Goal: Information Seeking & Learning: Learn about a topic

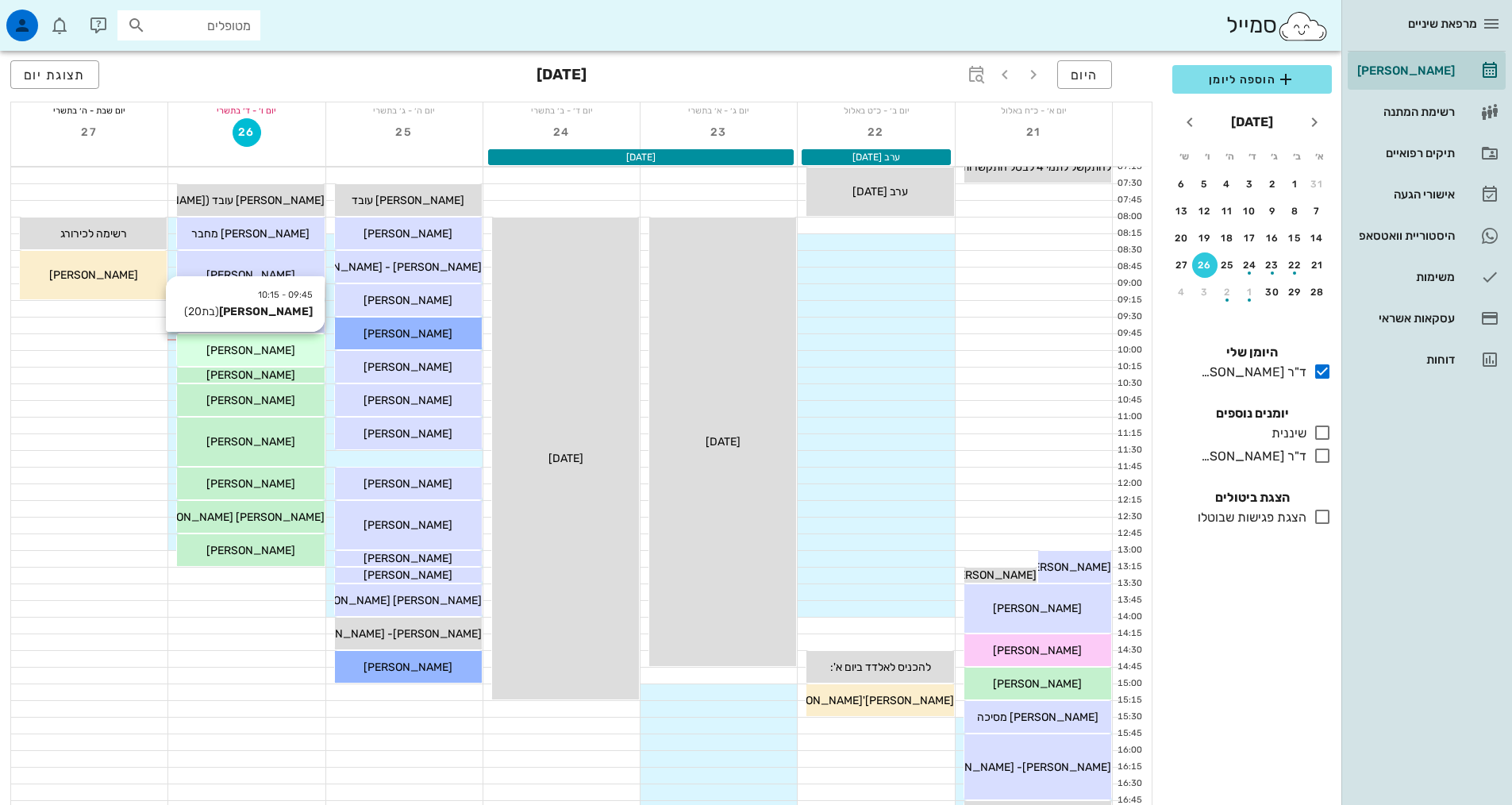
click at [308, 355] on div "[PERSON_NAME]" at bounding box center [250, 350] width 147 height 17
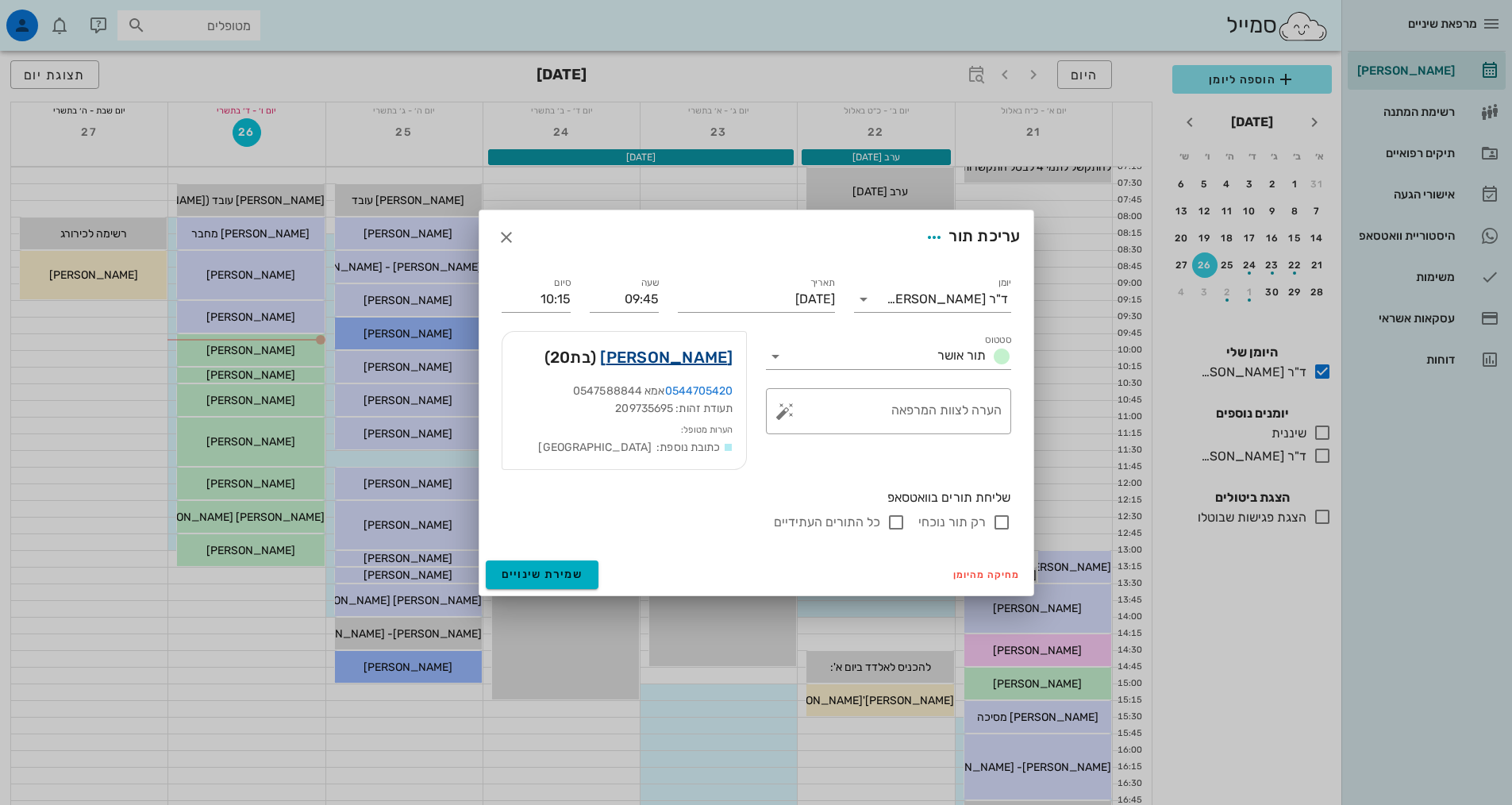
click at [695, 356] on link "[PERSON_NAME]" at bounding box center [667, 357] width 132 height 26
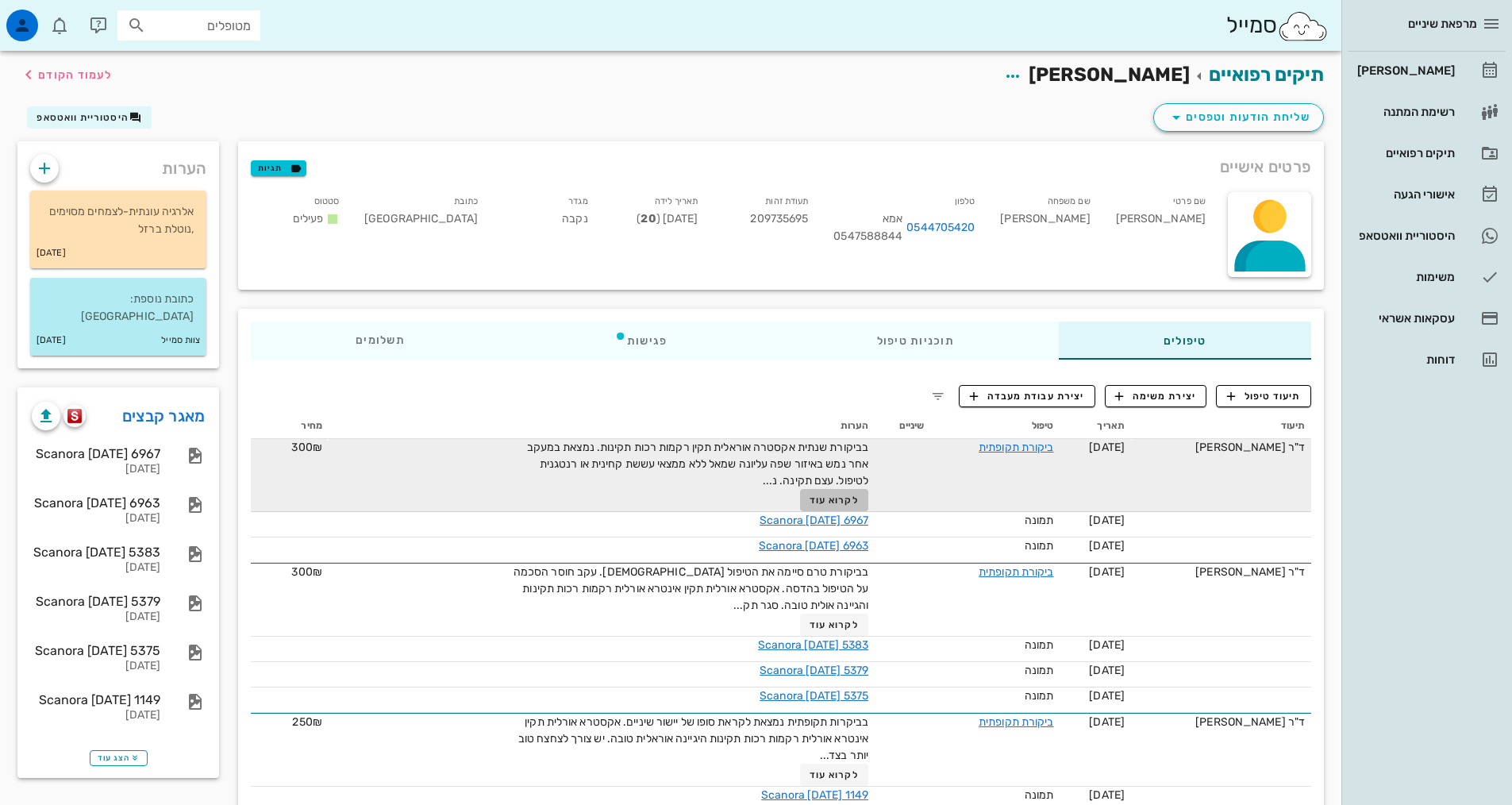
click at [856, 501] on span "לקרוא עוד" at bounding box center [834, 500] width 49 height 11
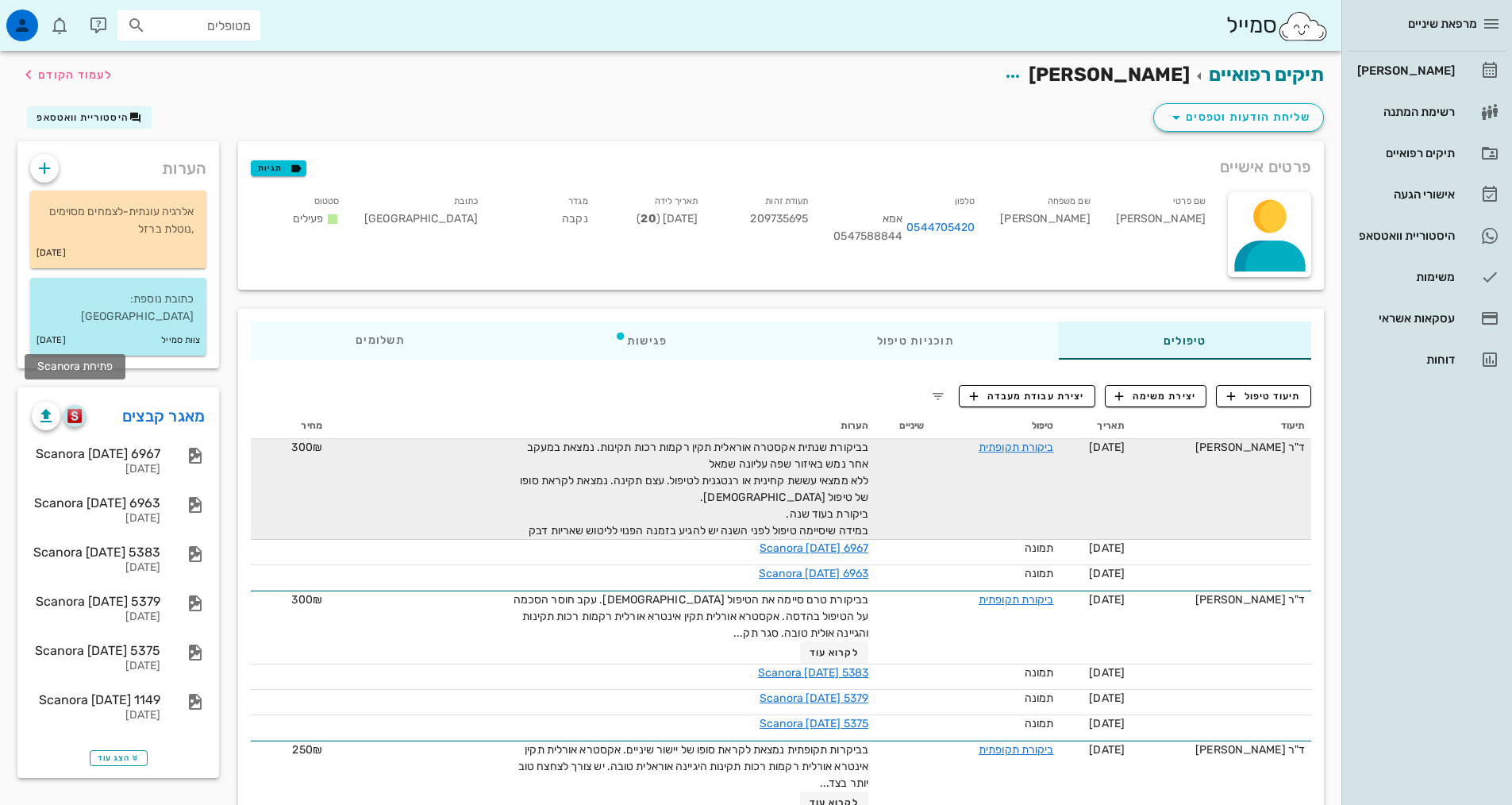
click at [73, 409] on img "button" at bounding box center [75, 416] width 15 height 14
click at [1424, 67] on div "[PERSON_NAME]" at bounding box center [1404, 71] width 100 height 13
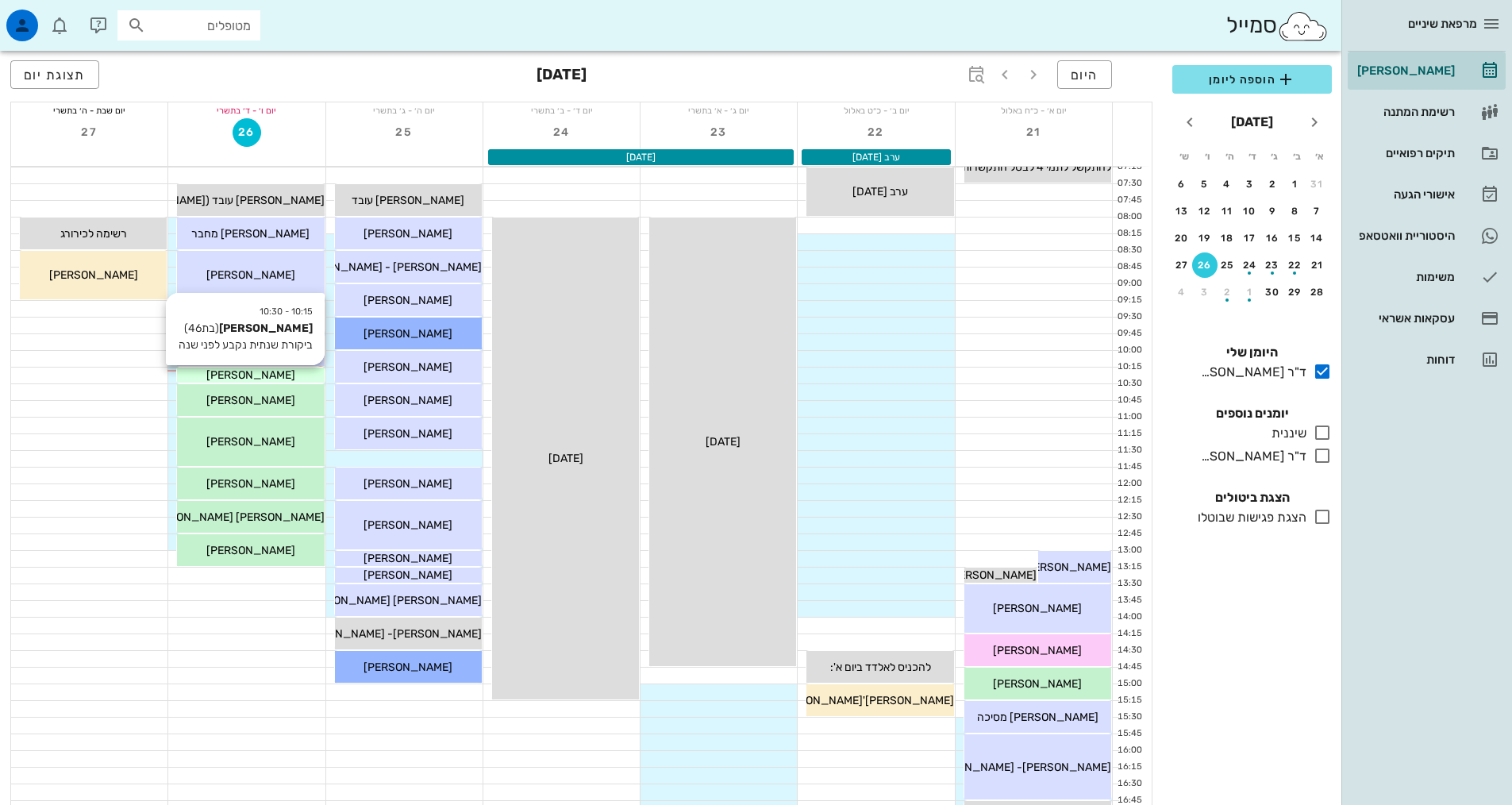
click at [298, 377] on div "[PERSON_NAME]" at bounding box center [250, 375] width 147 height 17
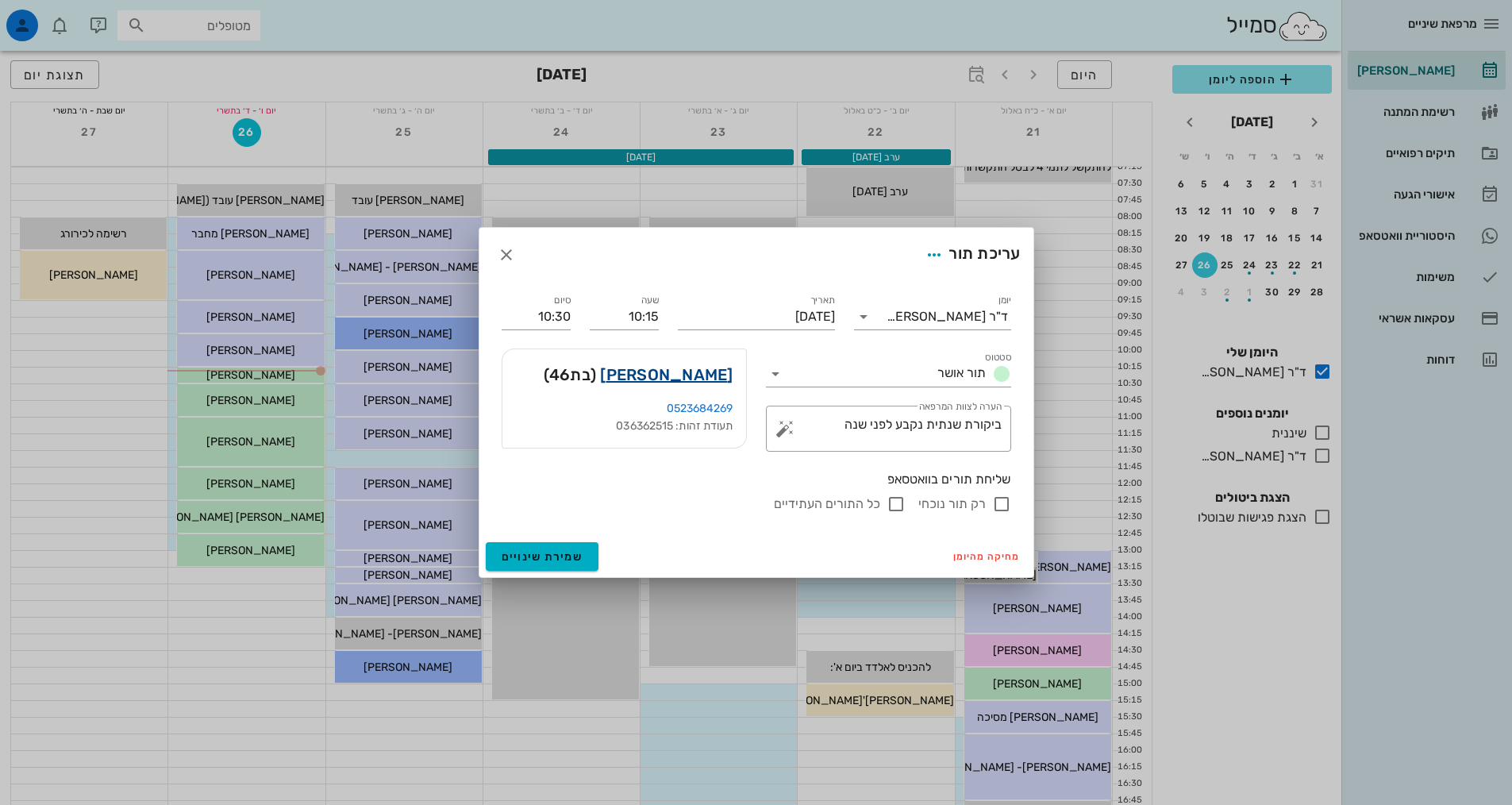
click at [675, 378] on link "[PERSON_NAME]" at bounding box center [667, 375] width 132 height 26
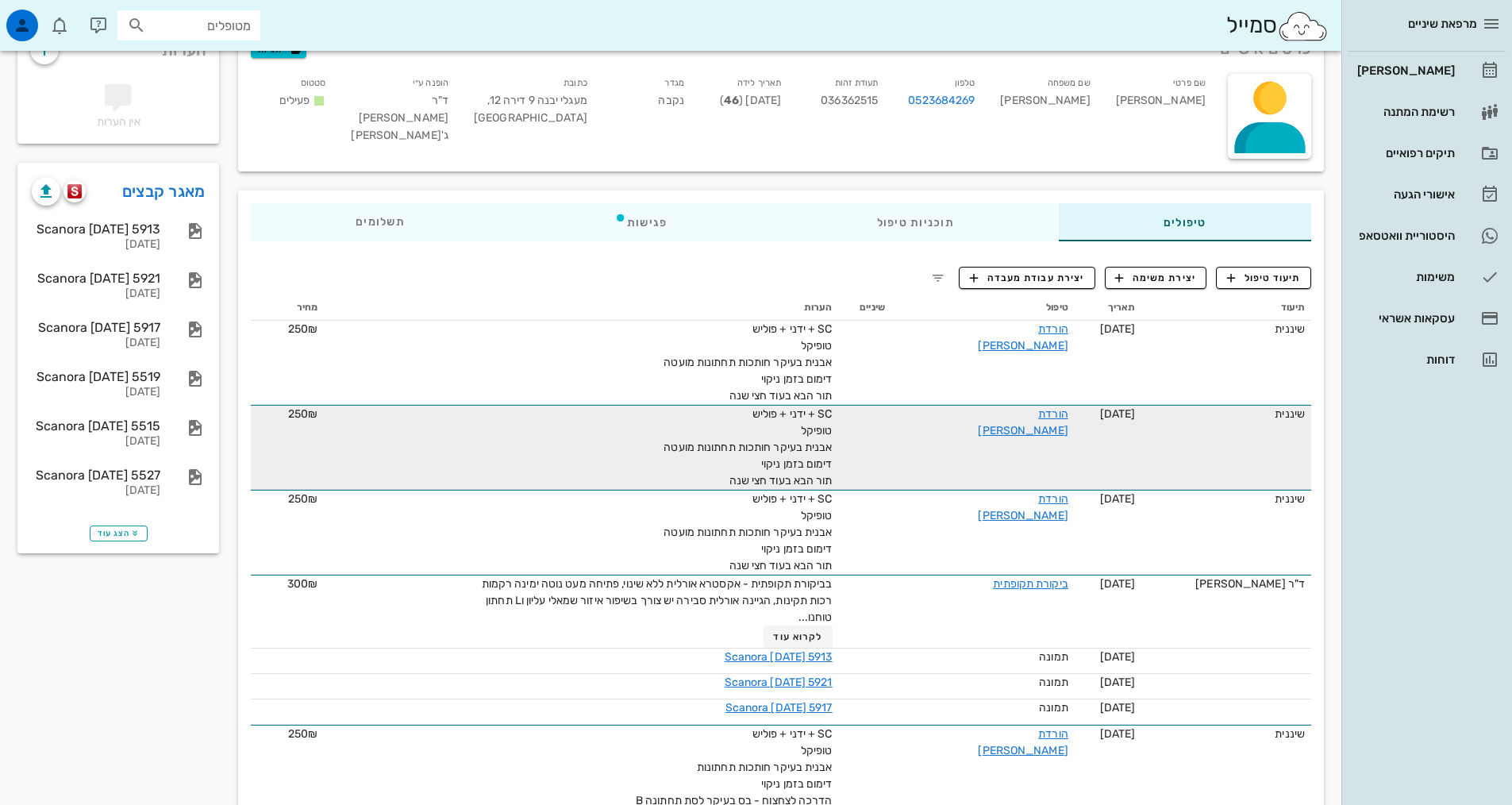
scroll to position [159, 0]
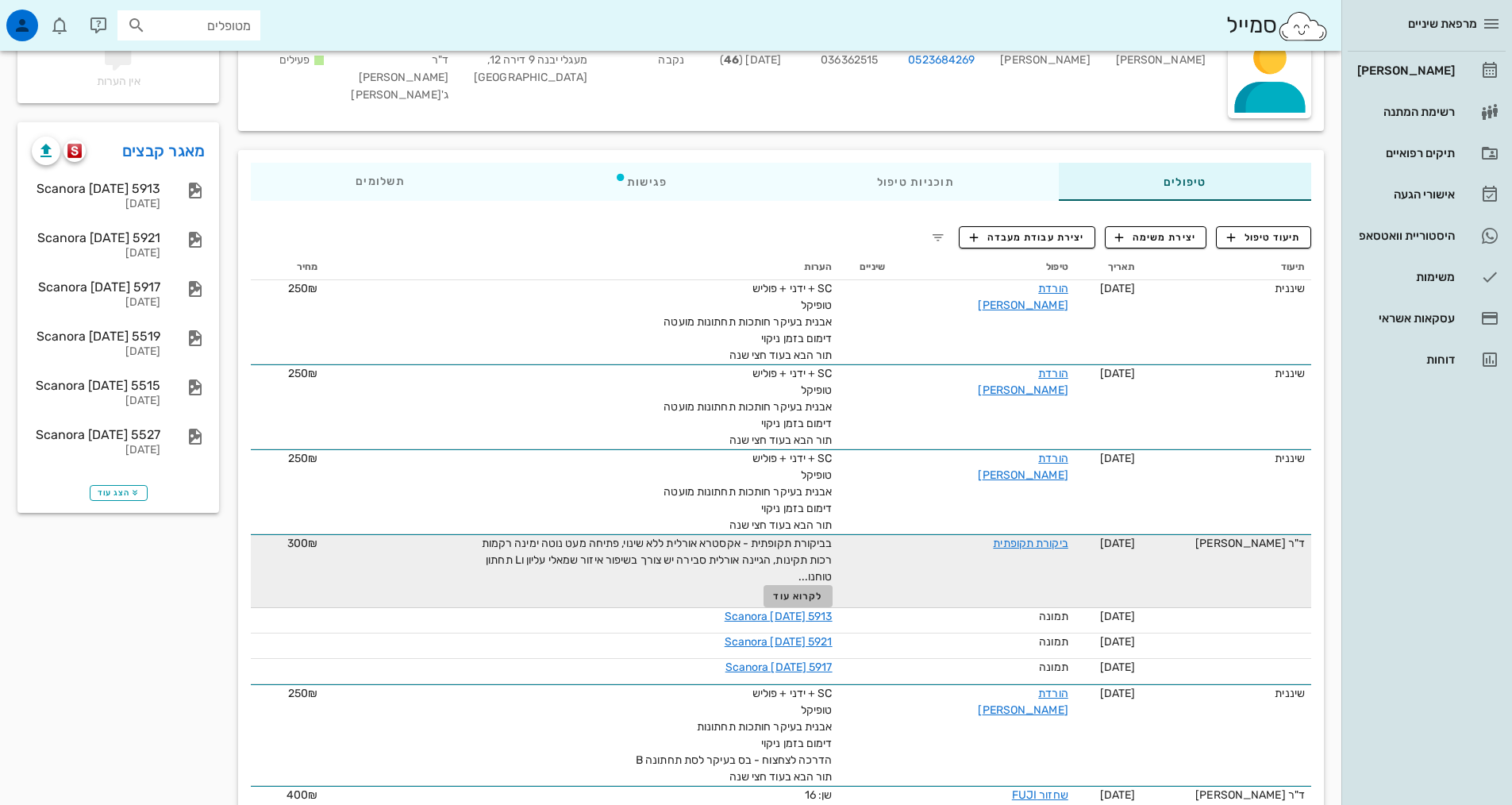
click at [809, 601] on span "לקרוא עוד" at bounding box center [798, 597] width 49 height 11
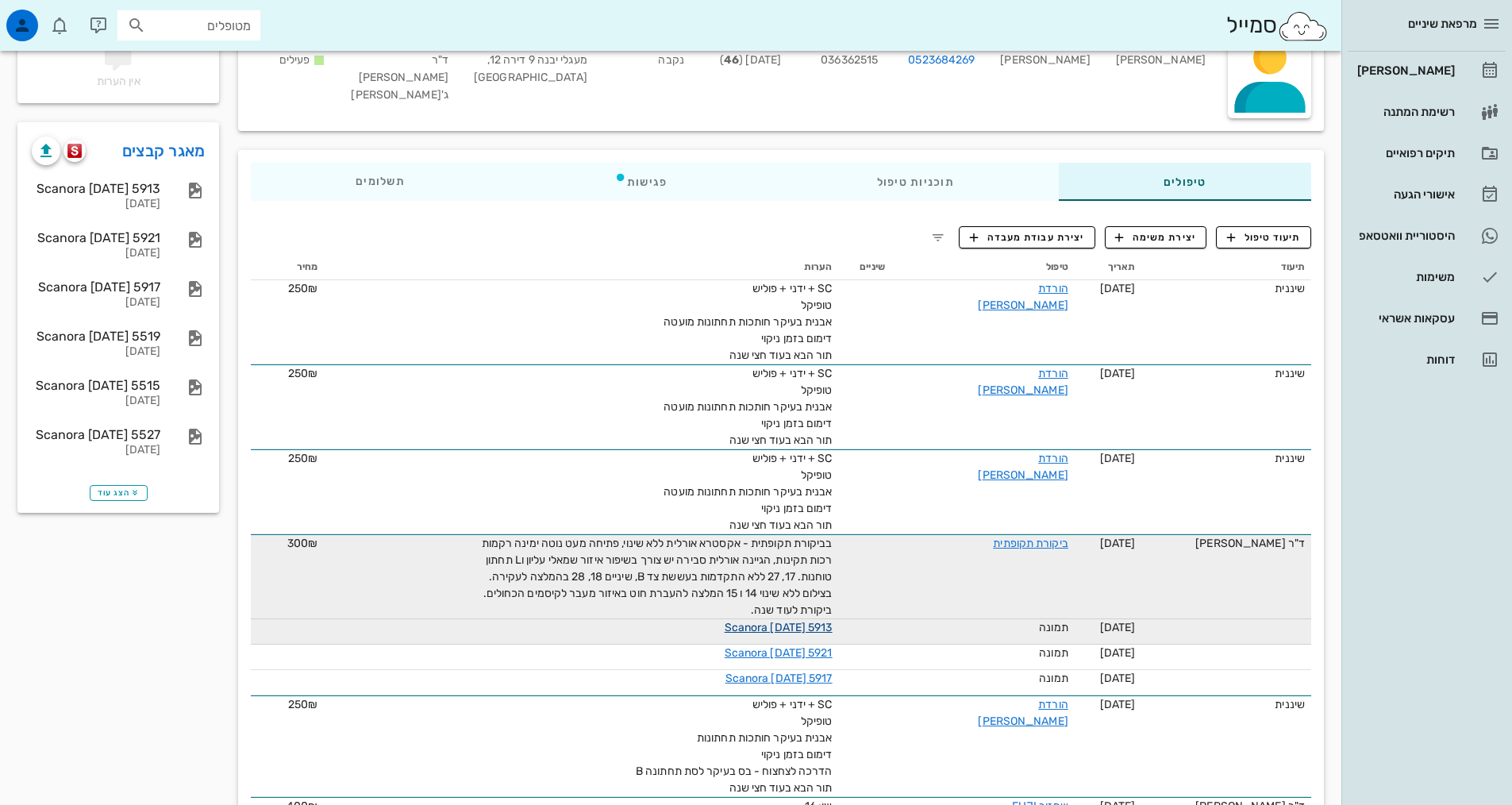
click at [809, 629] on link "Scanora [DATE] 5913" at bounding box center [778, 627] width 108 height 14
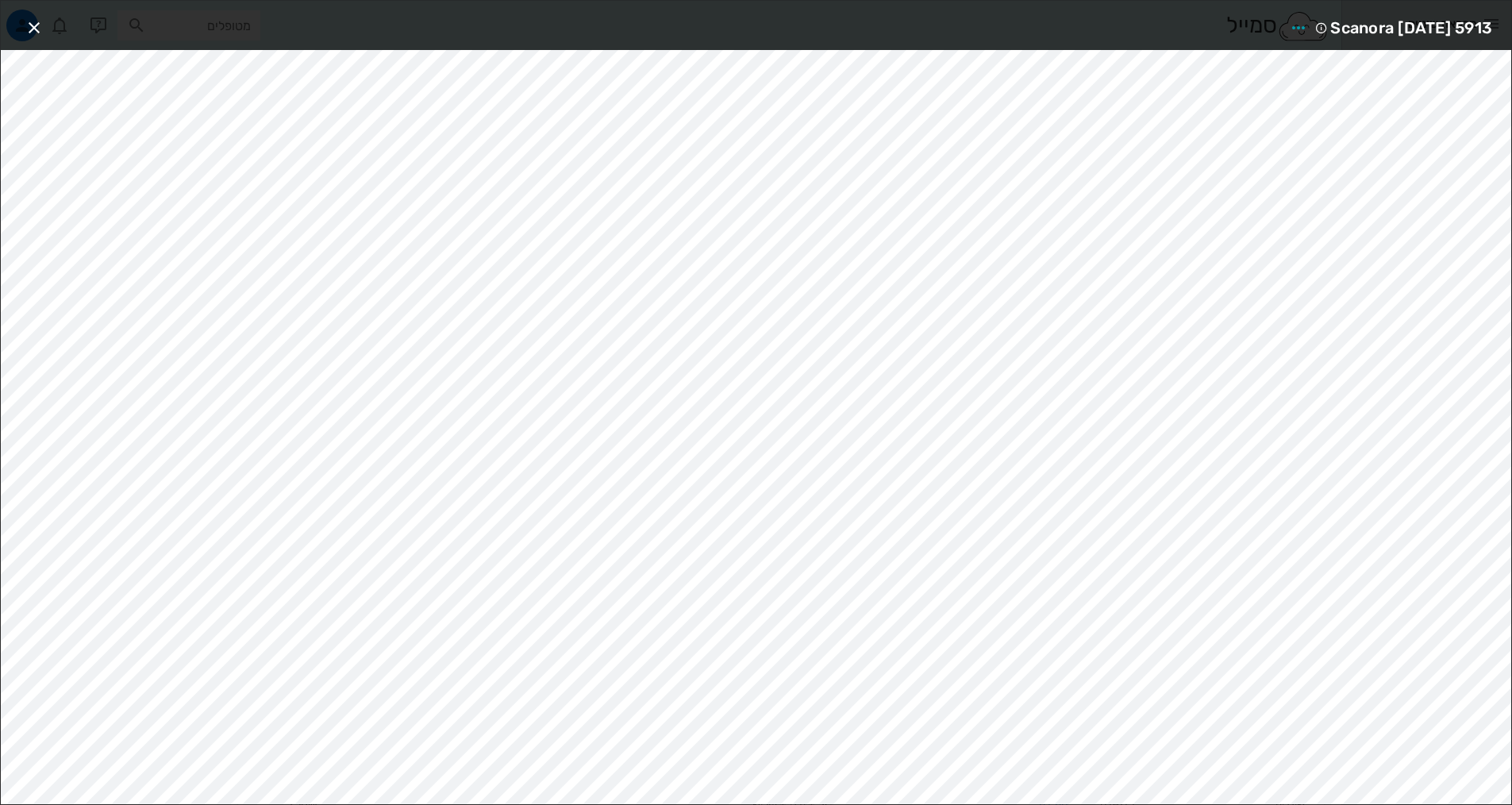
scroll to position [0, 0]
click at [33, 26] on icon "button" at bounding box center [34, 28] width 19 height 19
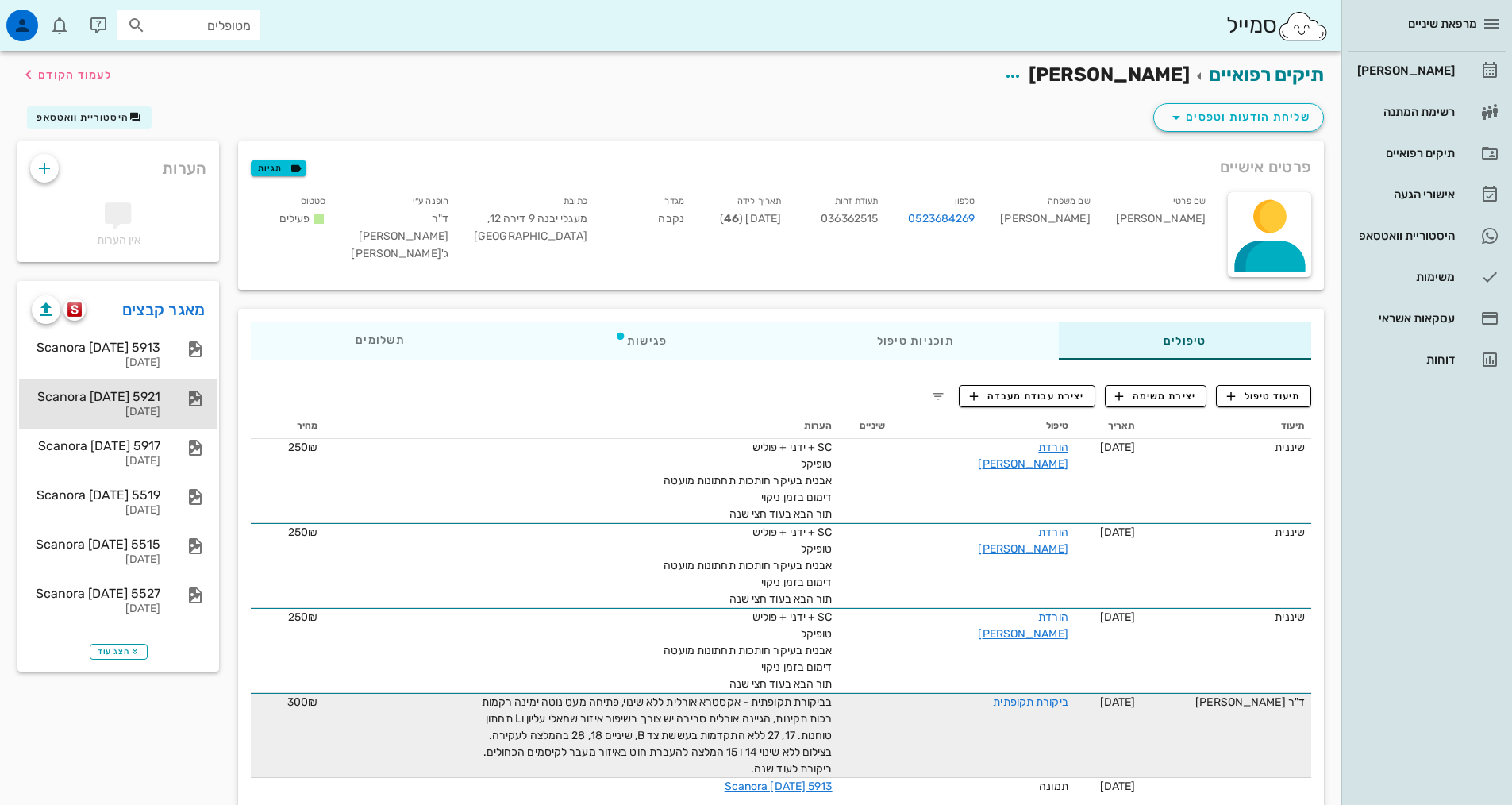
click at [132, 399] on div "Scanora [DATE] 5921" at bounding box center [96, 397] width 128 height 15
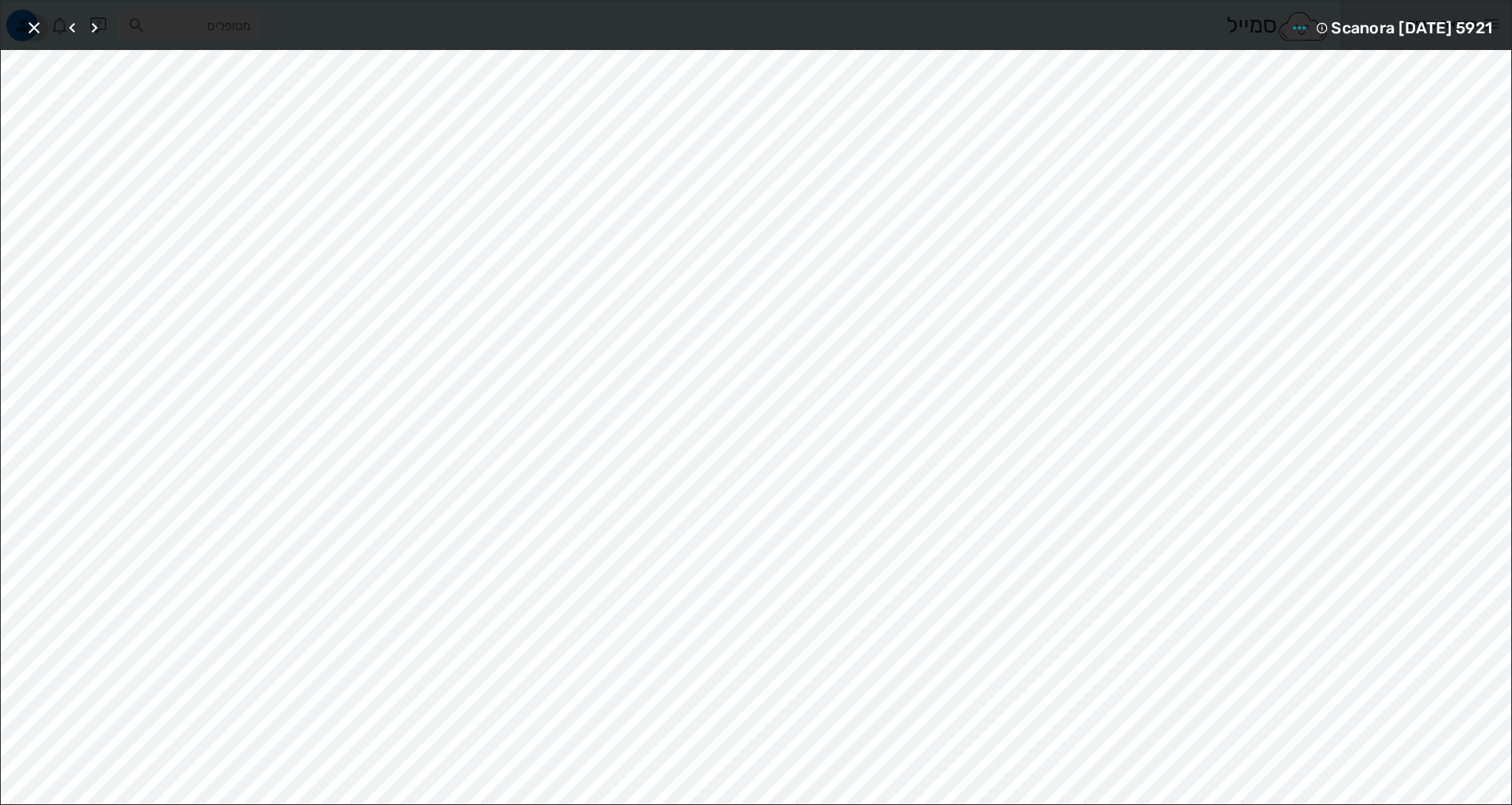
click at [29, 23] on icon "button" at bounding box center [34, 28] width 19 height 19
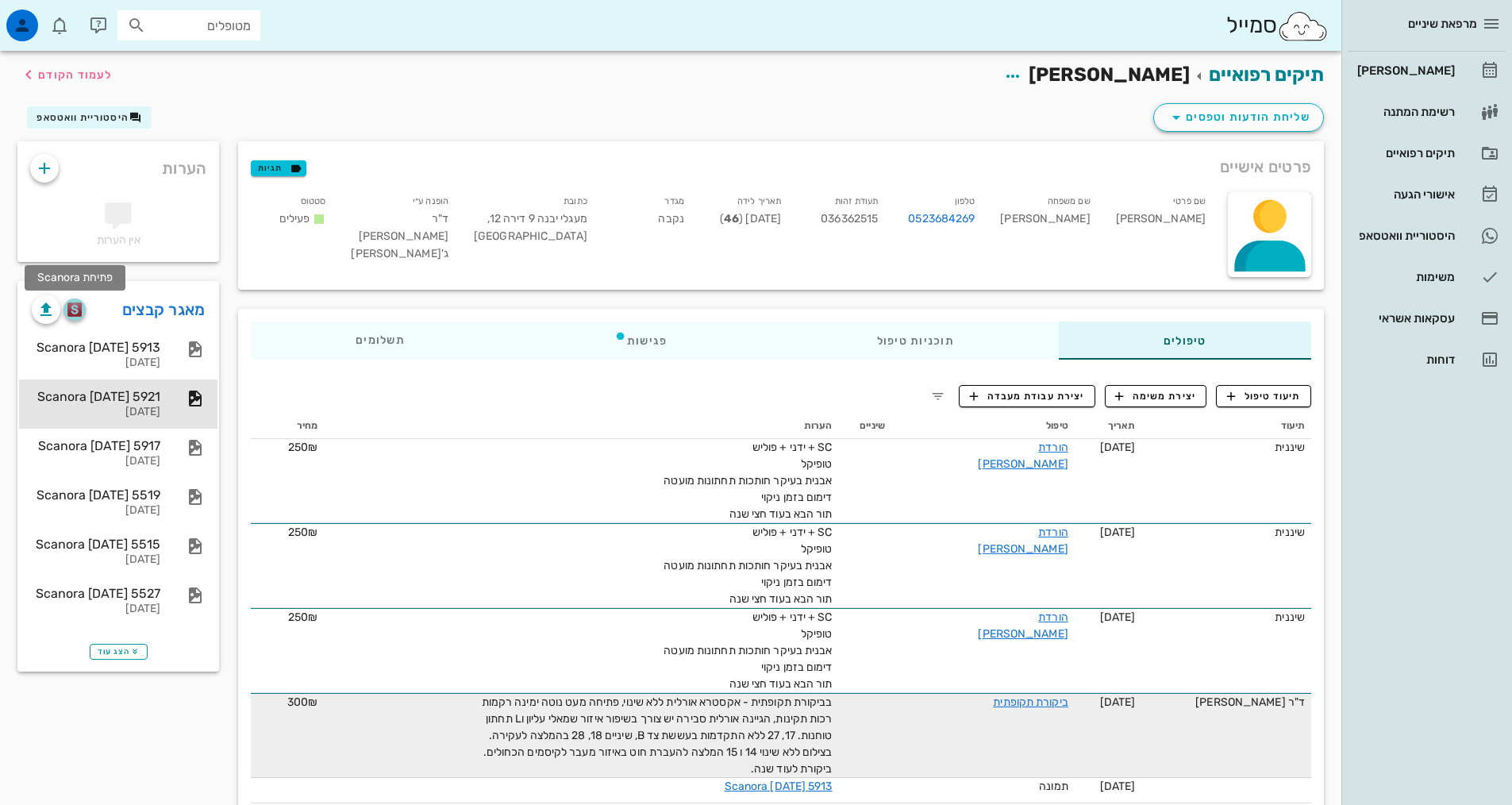
click at [72, 310] on img "button" at bounding box center [75, 310] width 15 height 14
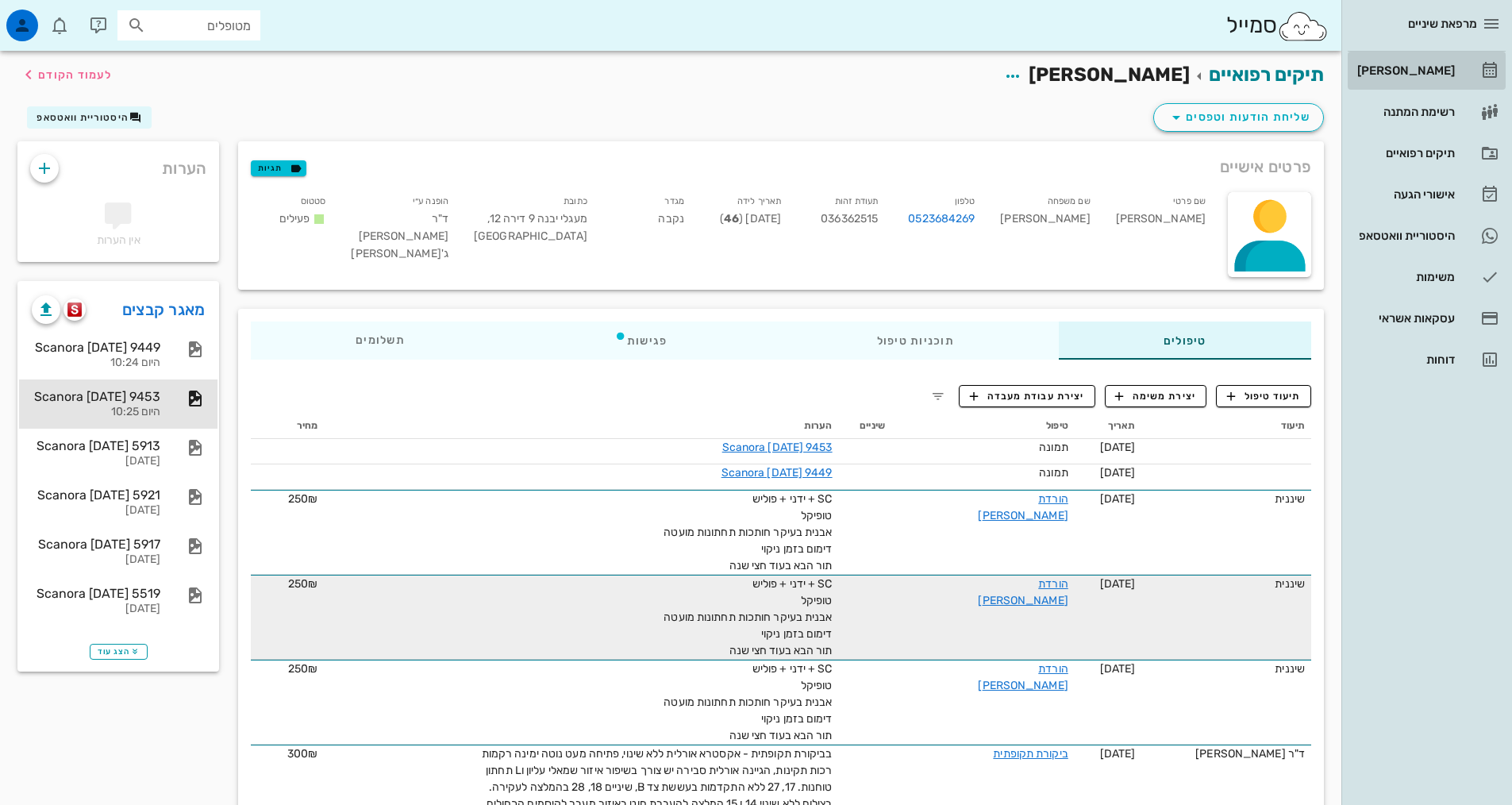
click at [1431, 72] on div "[PERSON_NAME]" at bounding box center [1404, 71] width 100 height 13
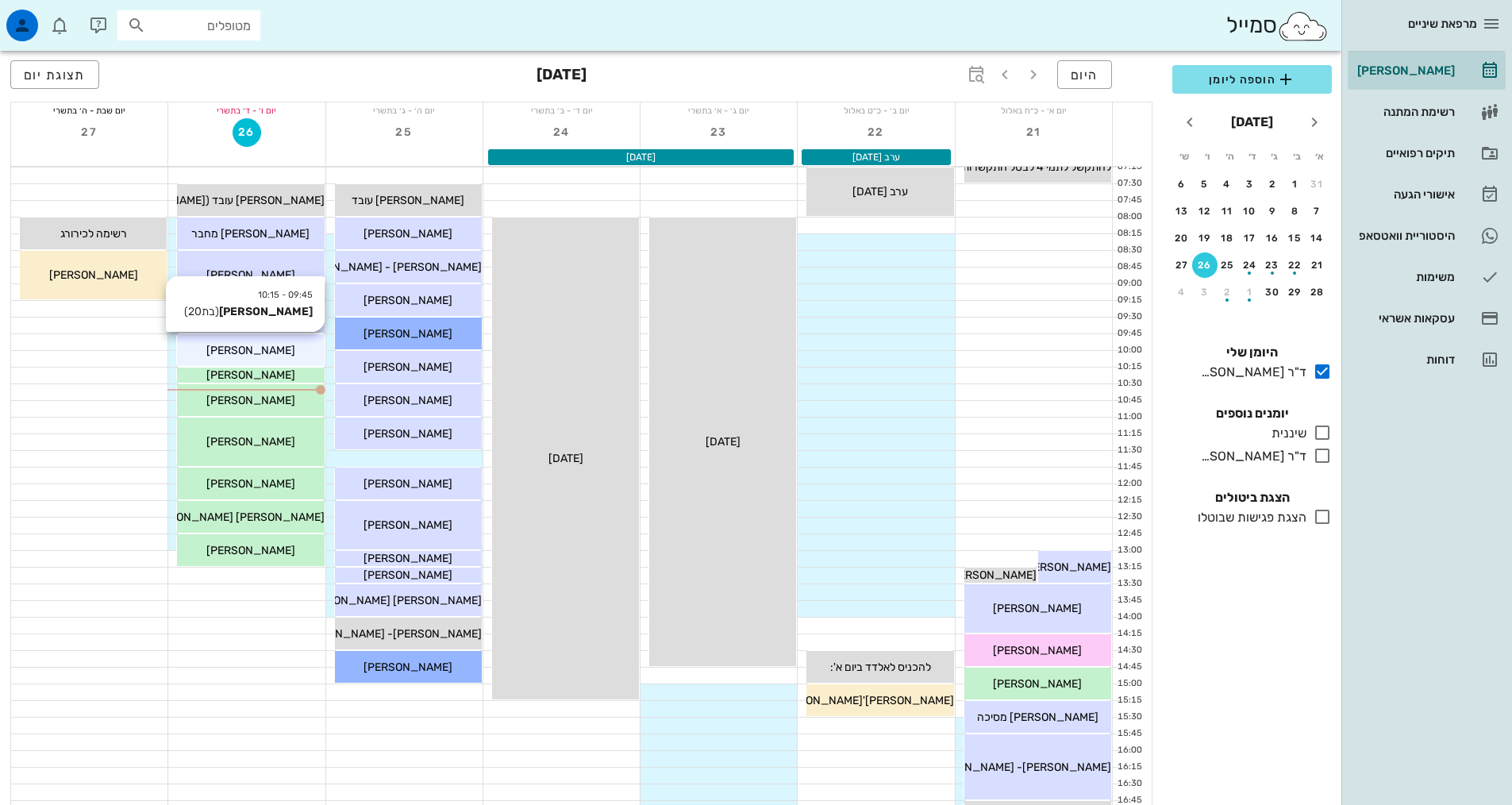
click at [247, 342] on div "[PERSON_NAME]" at bounding box center [250, 350] width 147 height 17
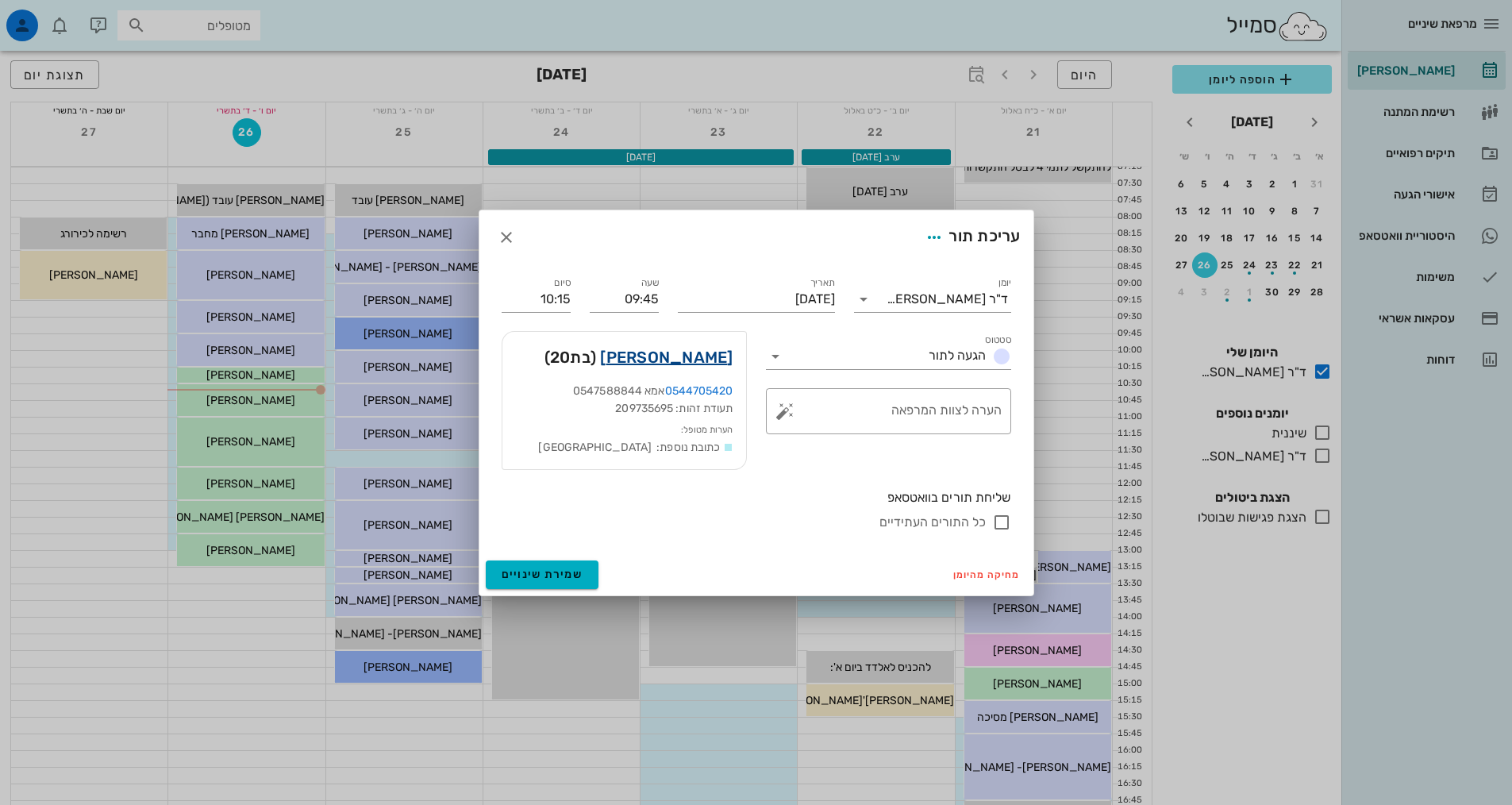
click at [691, 357] on link "[PERSON_NAME]" at bounding box center [667, 357] width 132 height 26
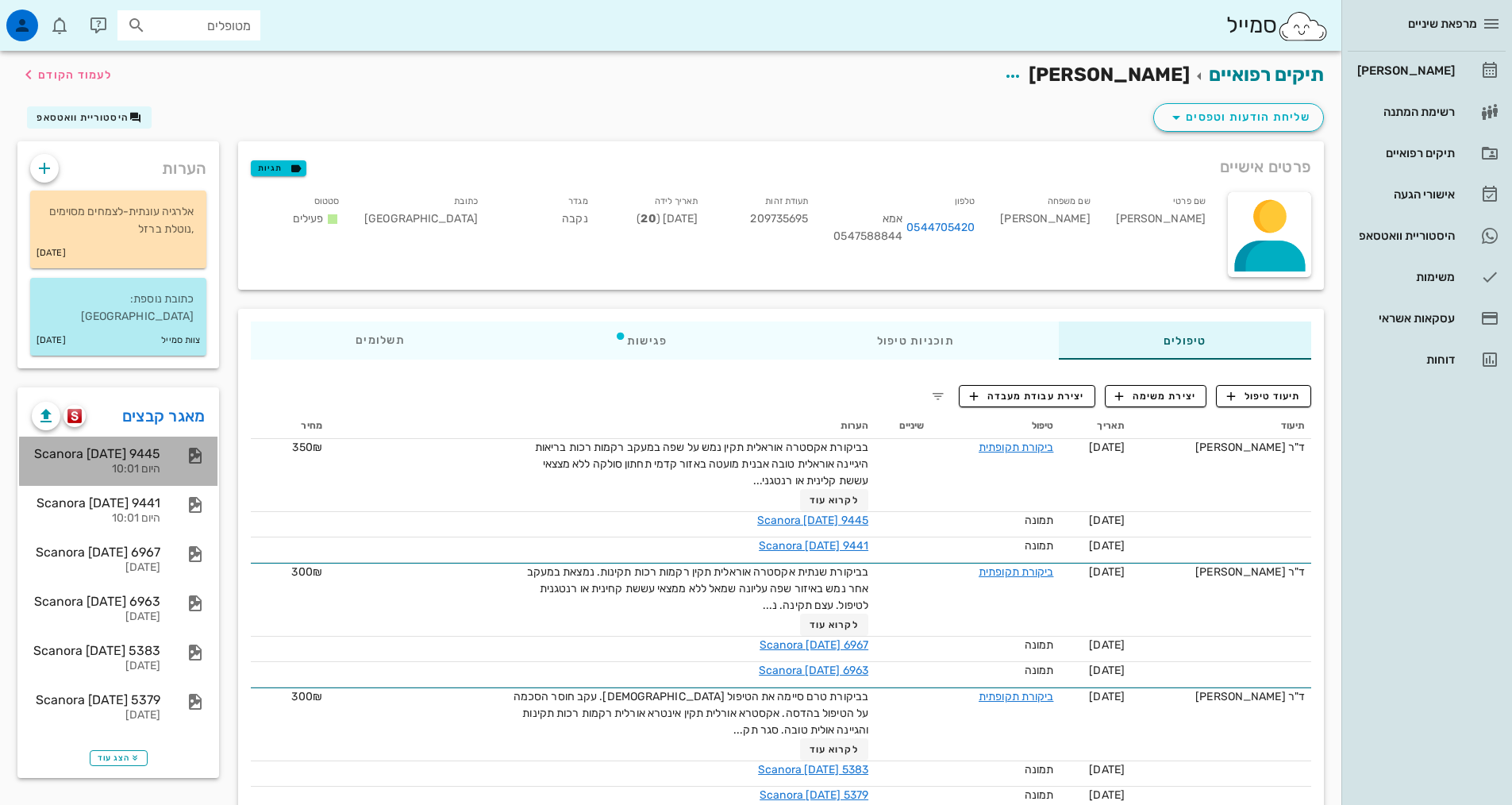
click at [146, 463] on div "היום 10:01" at bounding box center [96, 469] width 128 height 14
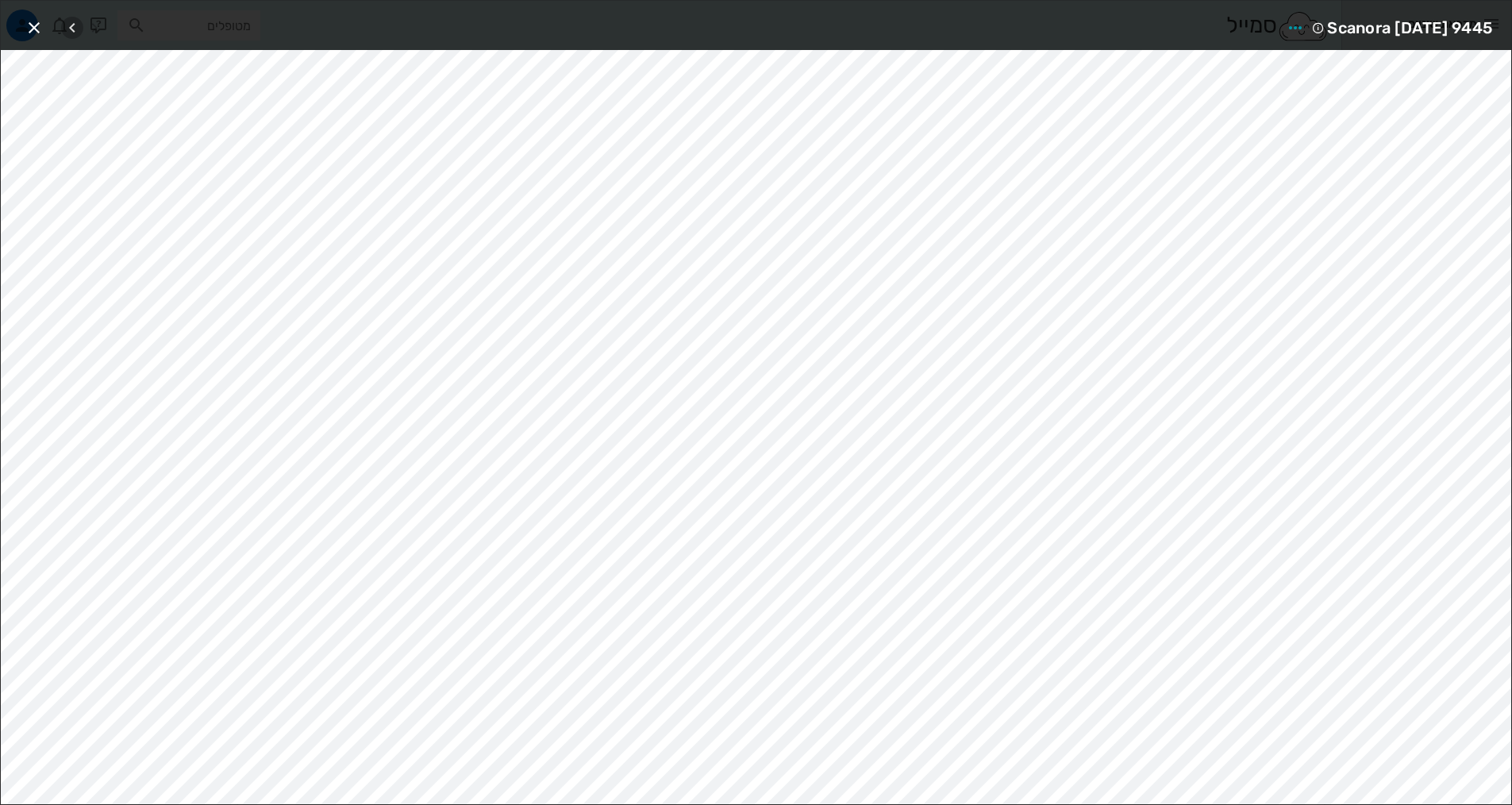
click at [71, 26] on icon "button" at bounding box center [73, 28] width 19 height 19
click at [35, 26] on icon "button" at bounding box center [34, 28] width 19 height 19
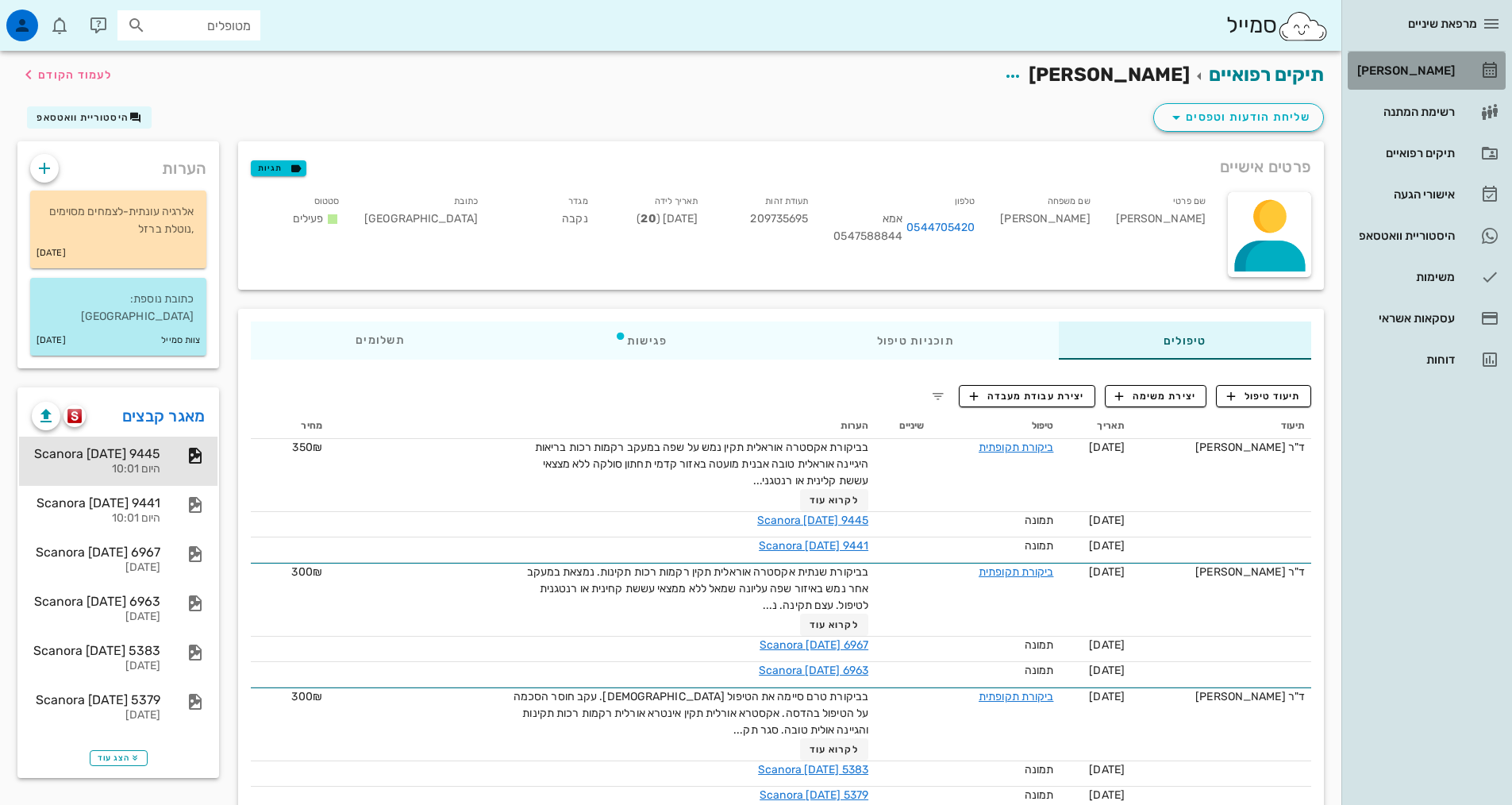
click at [1447, 64] on div "[PERSON_NAME]" at bounding box center [1404, 71] width 100 height 26
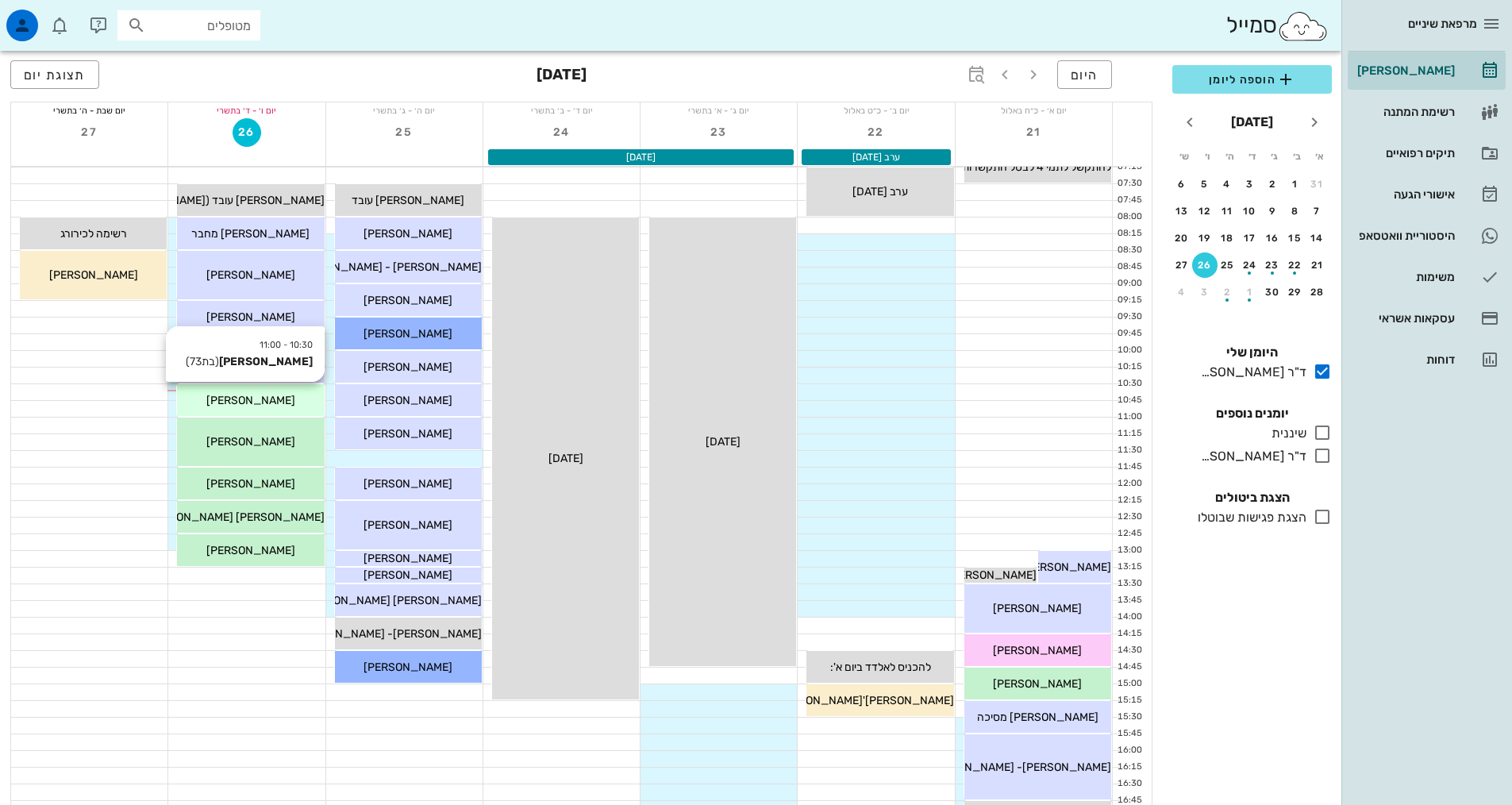
click at [263, 404] on span "[PERSON_NAME]" at bounding box center [250, 401] width 89 height 14
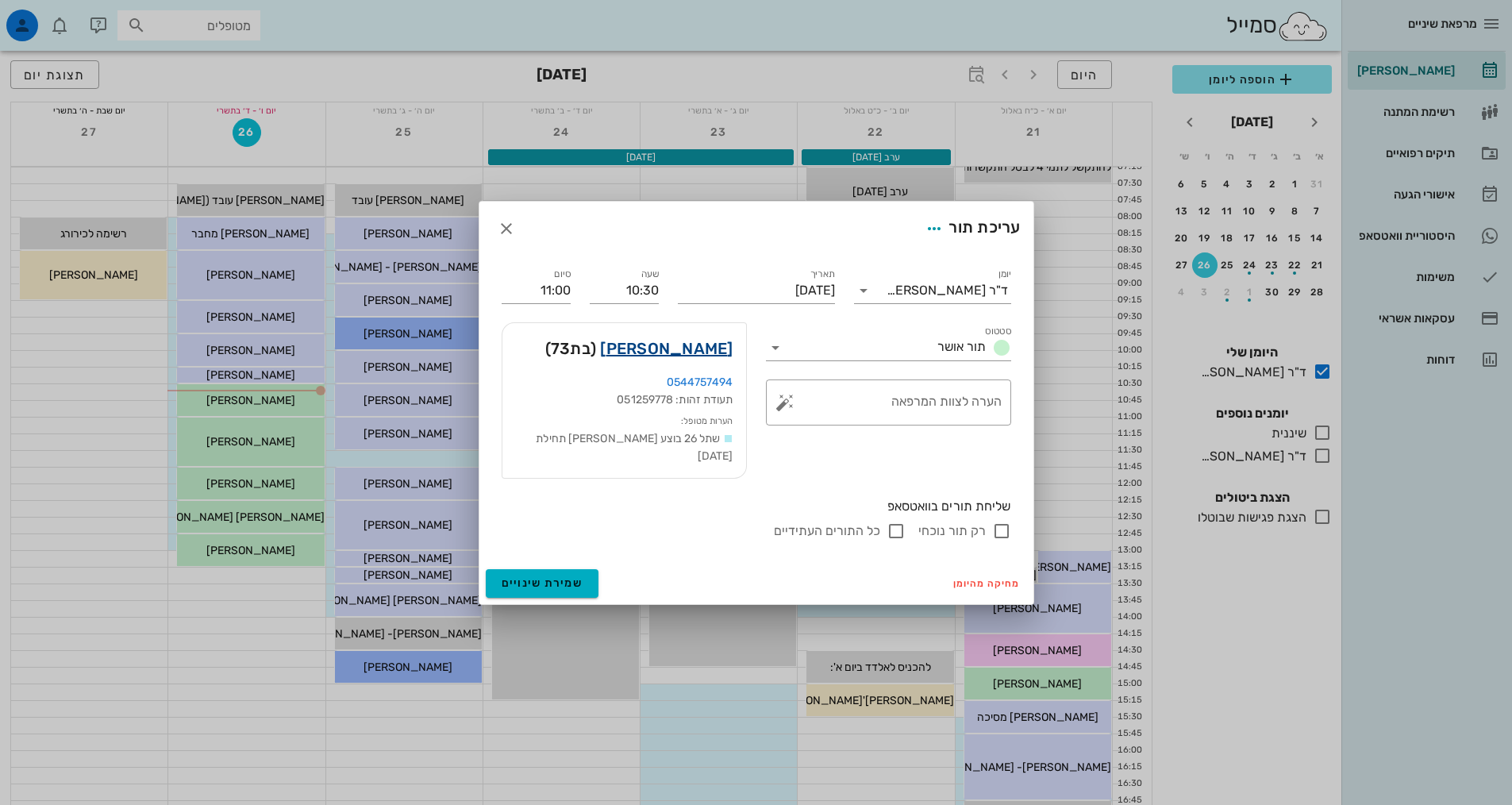
click at [704, 359] on link "[PERSON_NAME]" at bounding box center [667, 349] width 132 height 26
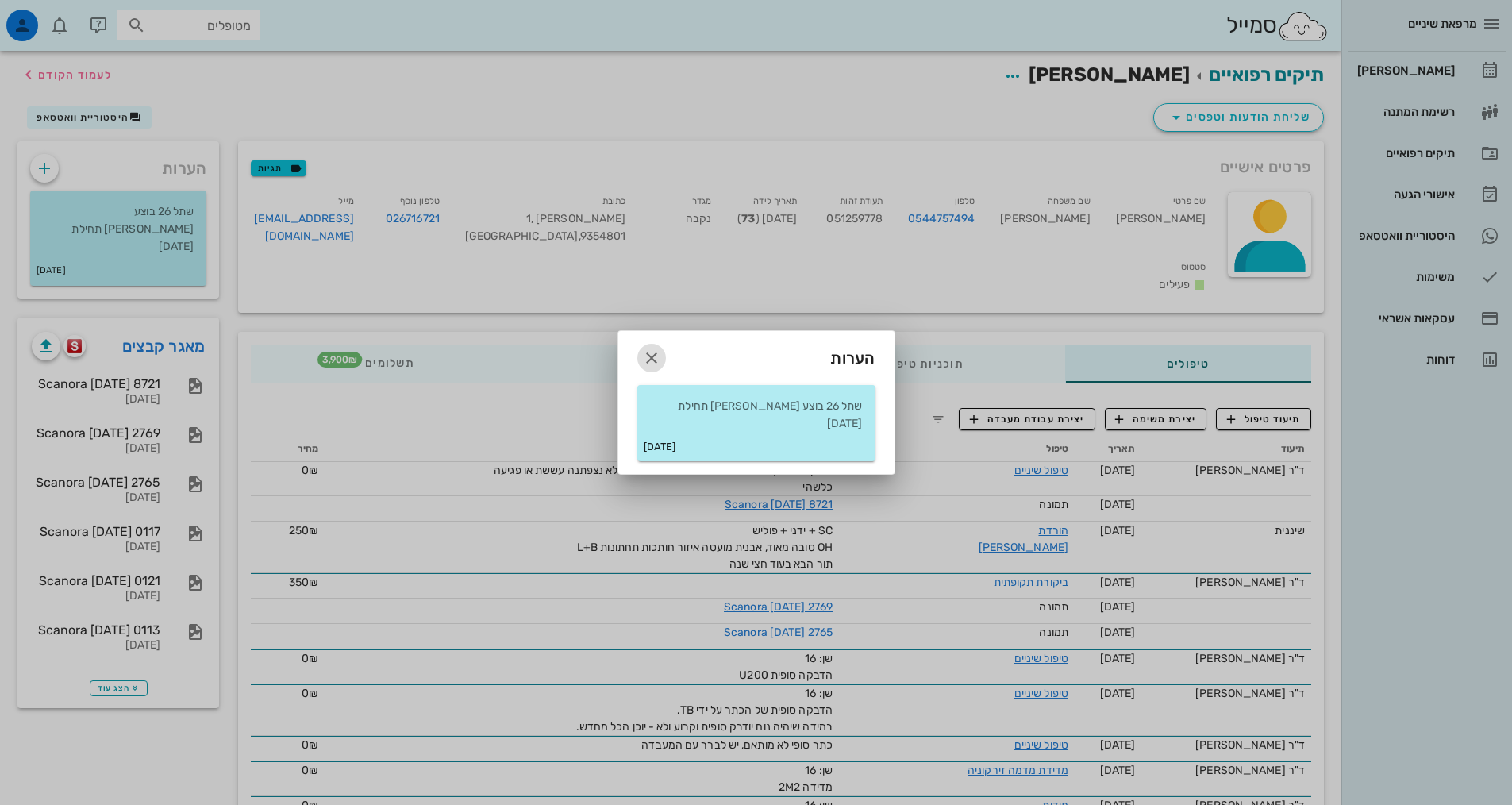
click at [652, 368] on icon "button" at bounding box center [652, 358] width 19 height 19
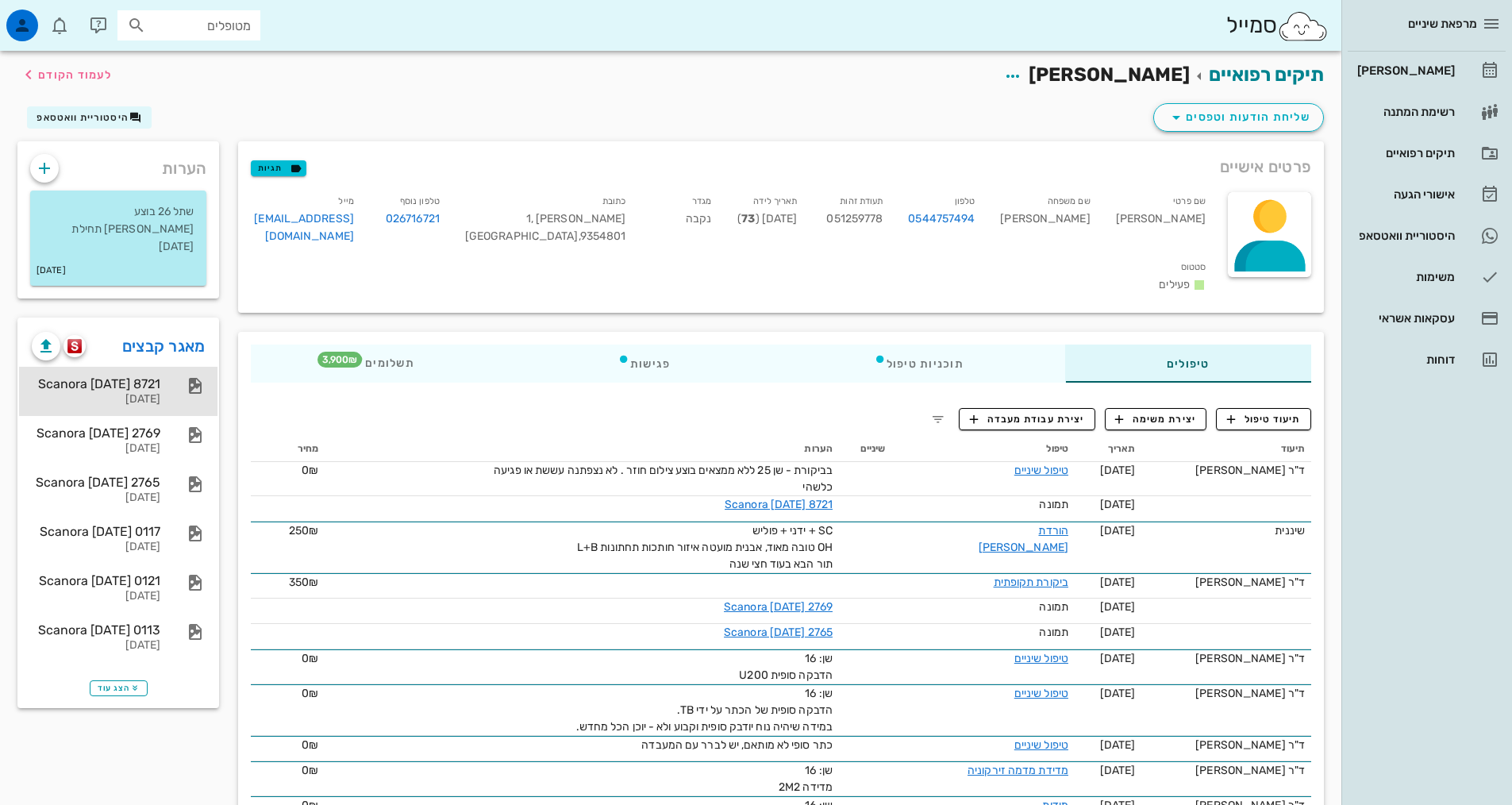
click at [93, 367] on div "Scanora [DATE] 8721 [DATE]" at bounding box center [96, 392] width 128 height 49
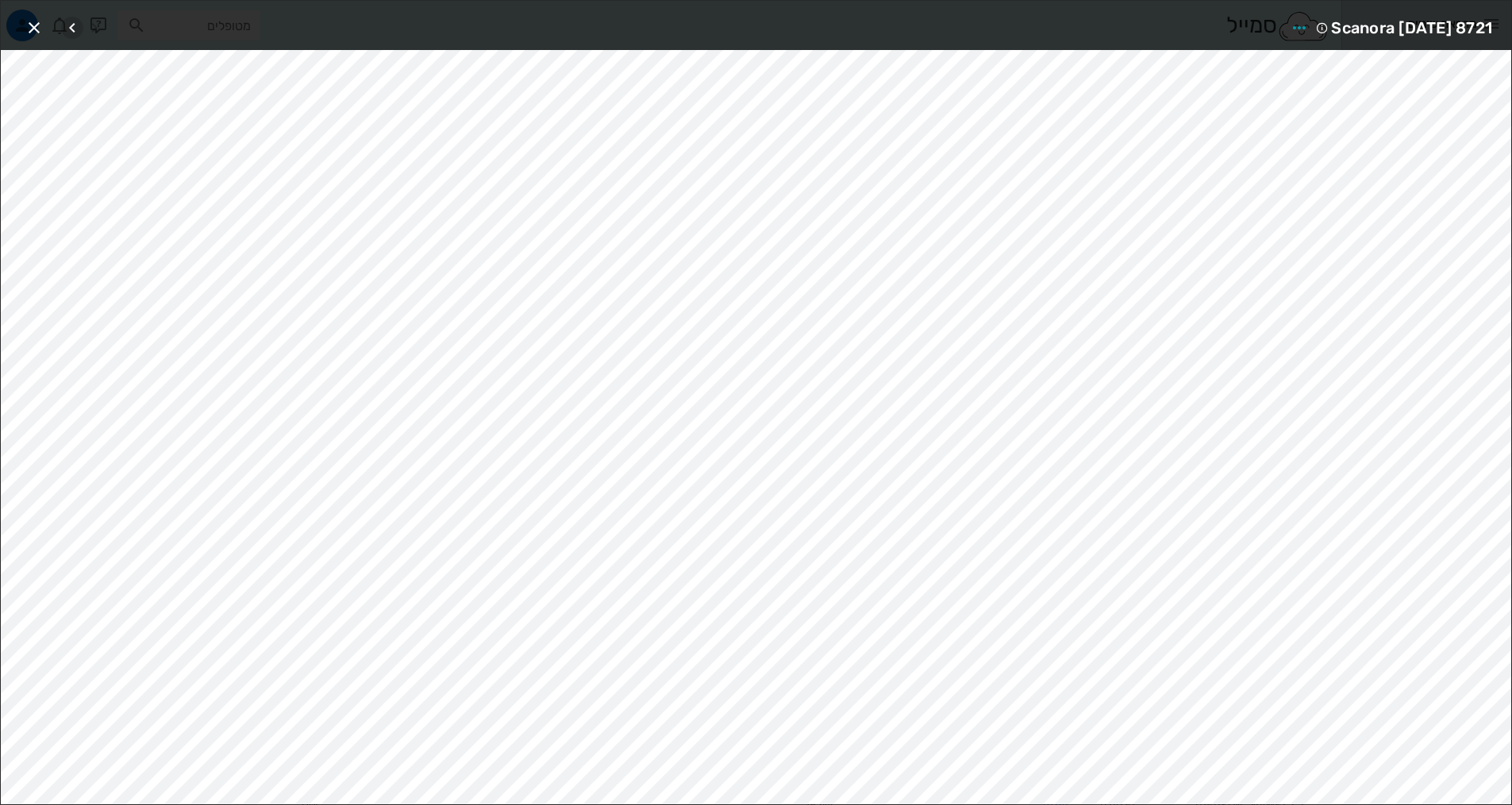
click at [70, 30] on icon "button" at bounding box center [73, 28] width 19 height 19
click at [39, 29] on icon "button" at bounding box center [34, 28] width 19 height 19
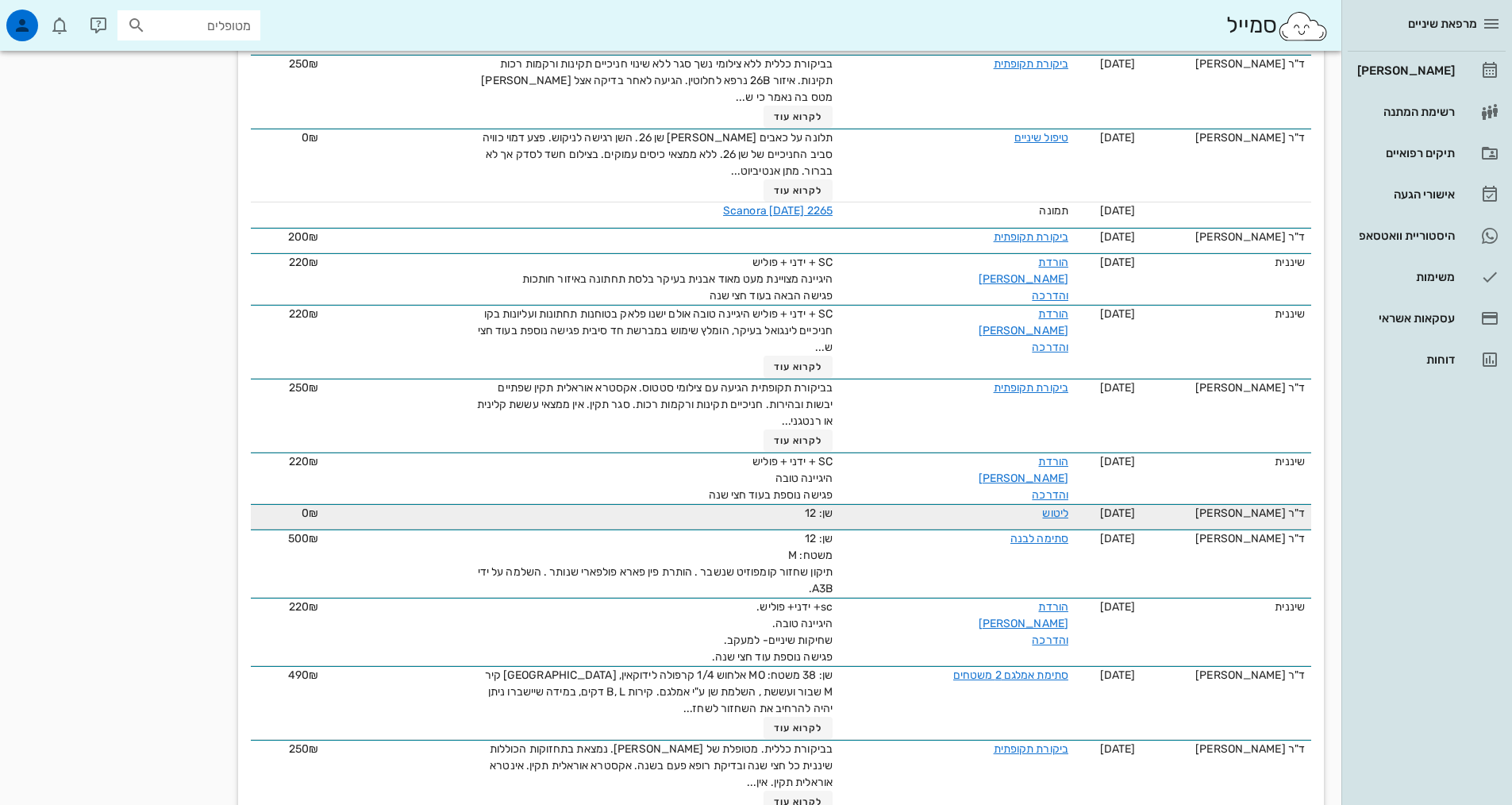
scroll to position [3108, 0]
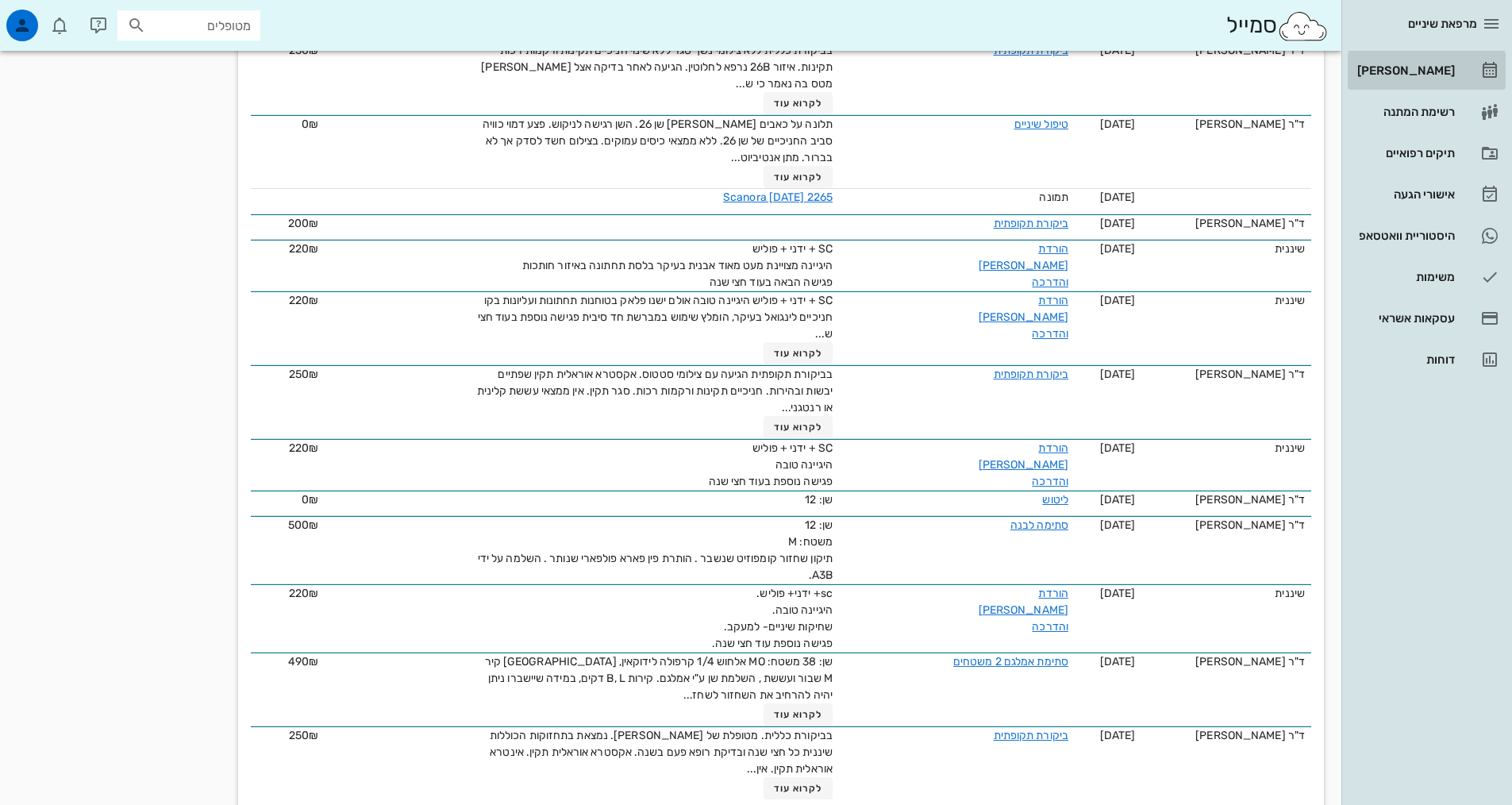
click at [1412, 73] on div "[PERSON_NAME]" at bounding box center [1404, 71] width 100 height 13
